Goal: Information Seeking & Learning: Learn about a topic

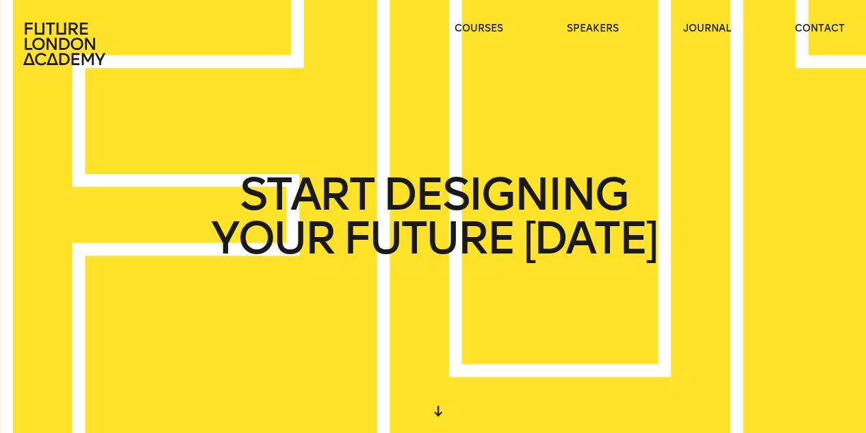
click at [604, 172] on span "DESIGNING" at bounding box center [504, 194] width 244 height 44
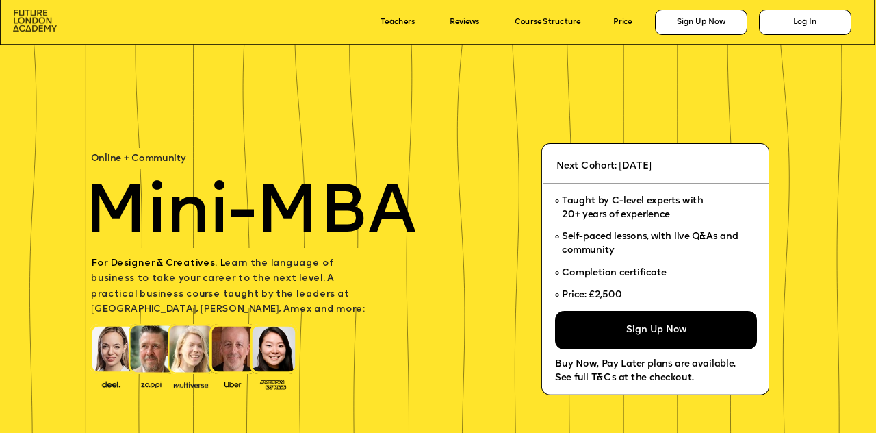
click at [31, 14] on img at bounding box center [35, 21] width 44 height 23
